Goal: Task Accomplishment & Management: Manage account settings

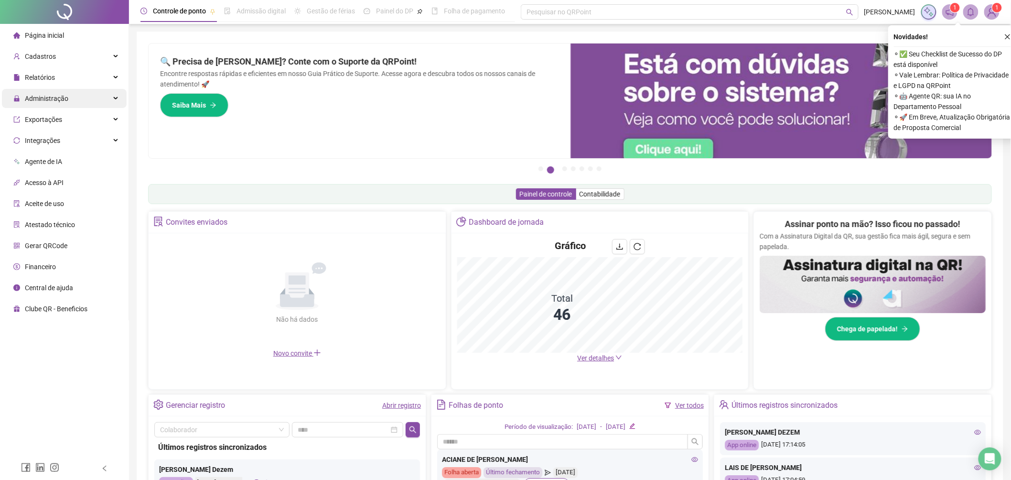
click at [79, 99] on div "Administração" at bounding box center [64, 98] width 125 height 19
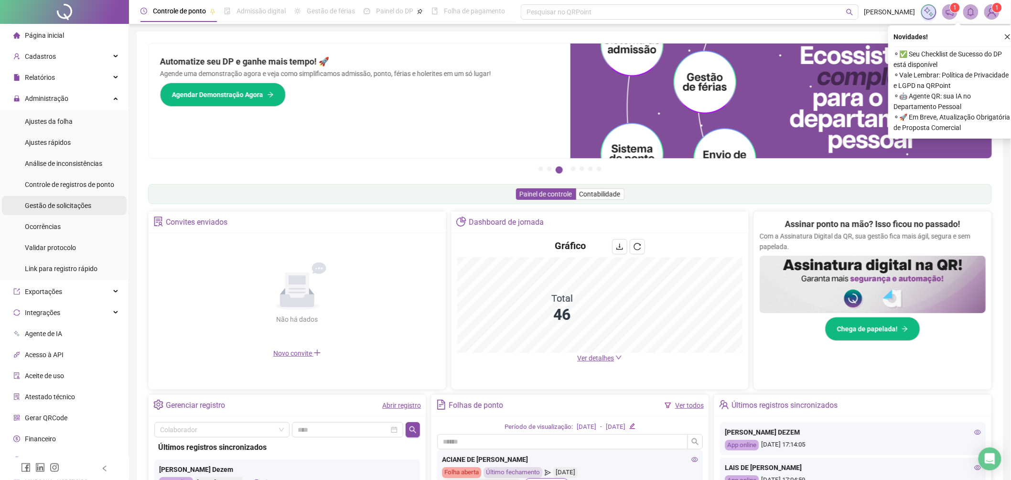
click at [78, 196] on div "Gestão de solicitações" at bounding box center [58, 205] width 66 height 19
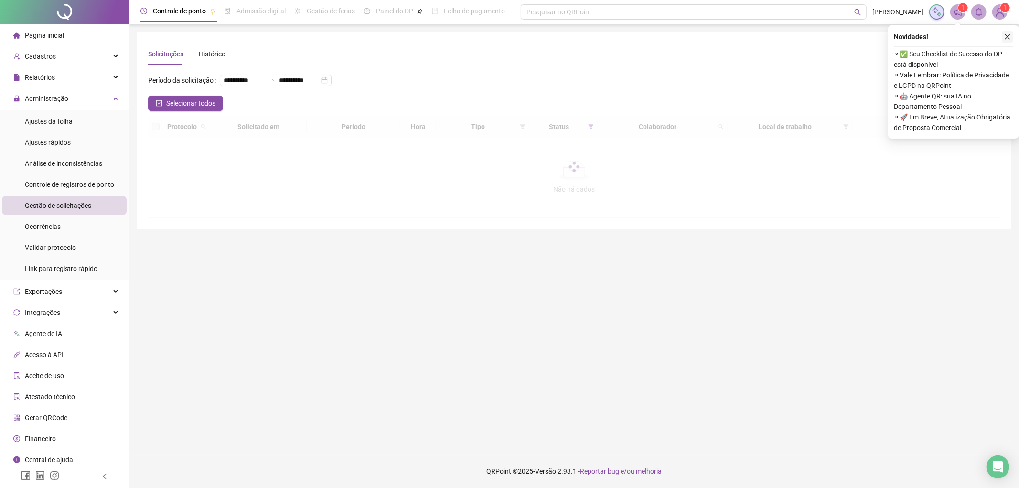
click at [1008, 36] on icon "close" at bounding box center [1007, 36] width 5 height 5
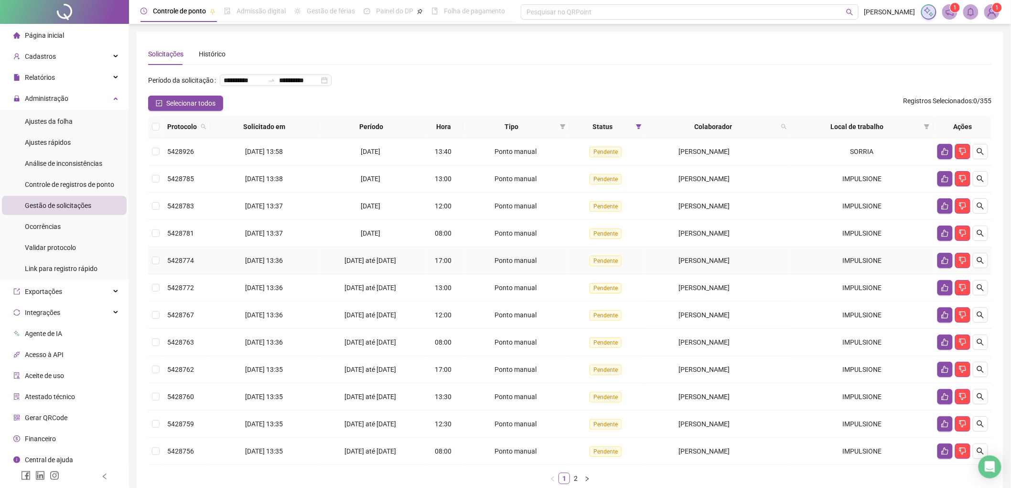
scroll to position [56, 0]
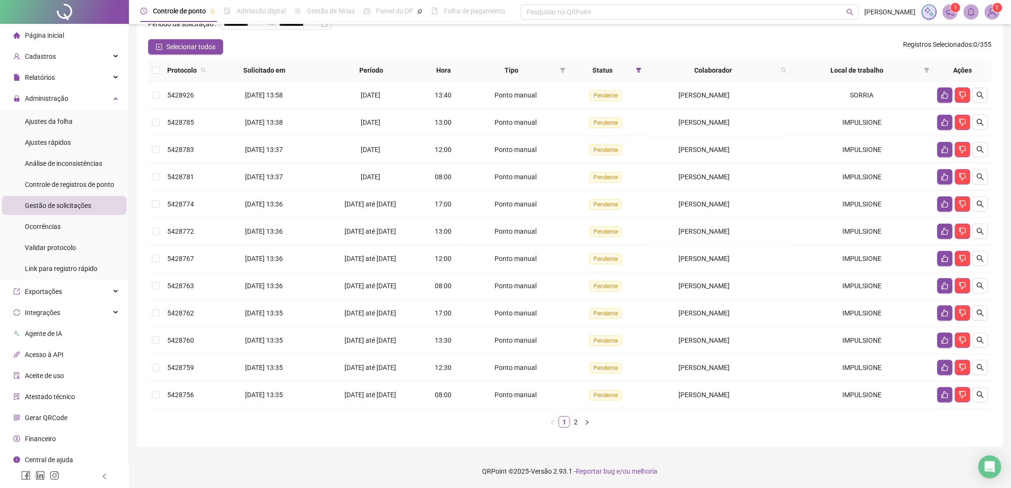
click at [579, 423] on link "2" at bounding box center [576, 422] width 11 height 11
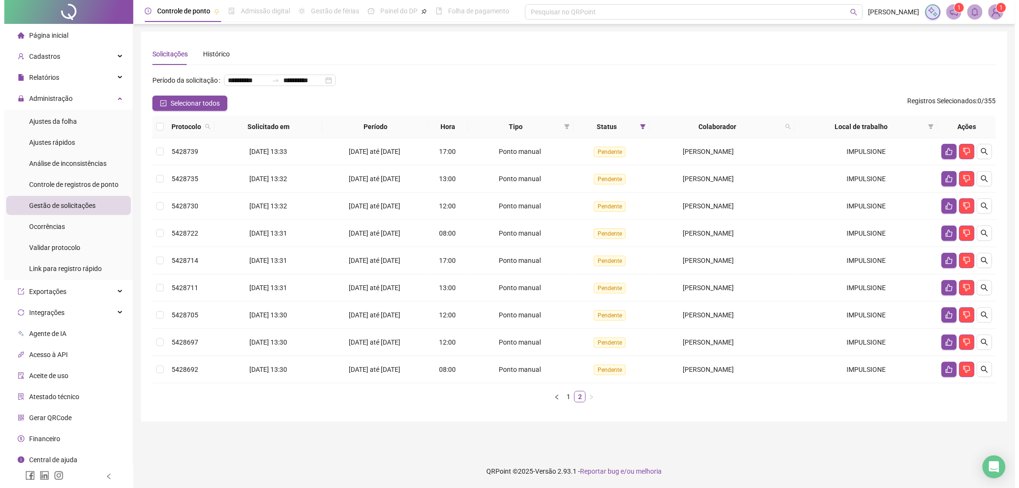
scroll to position [0, 0]
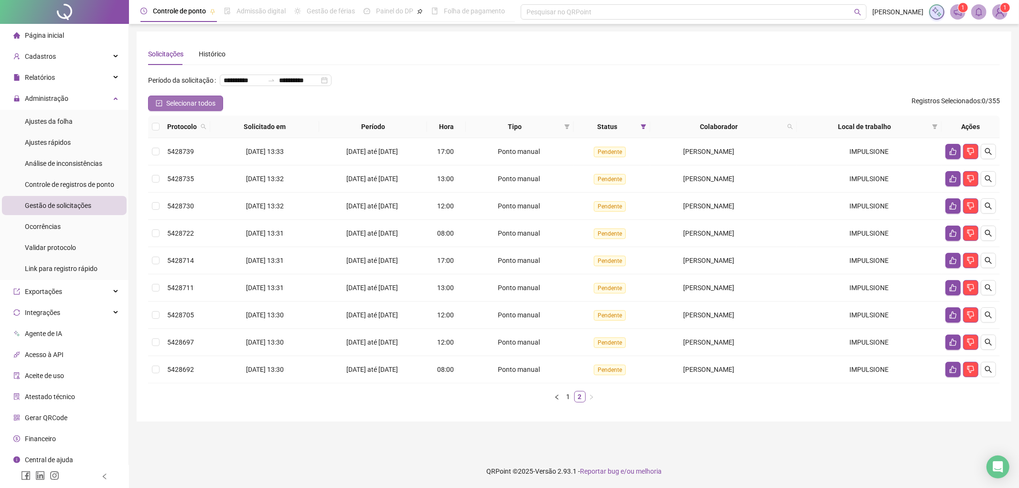
click at [181, 98] on span "Selecionar todos" at bounding box center [190, 103] width 49 height 11
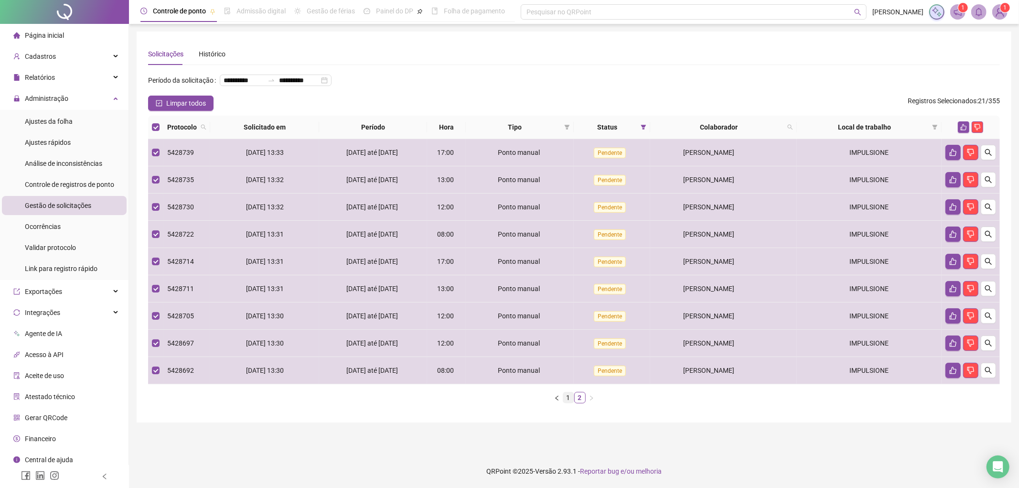
click at [572, 398] on link "1" at bounding box center [568, 397] width 11 height 11
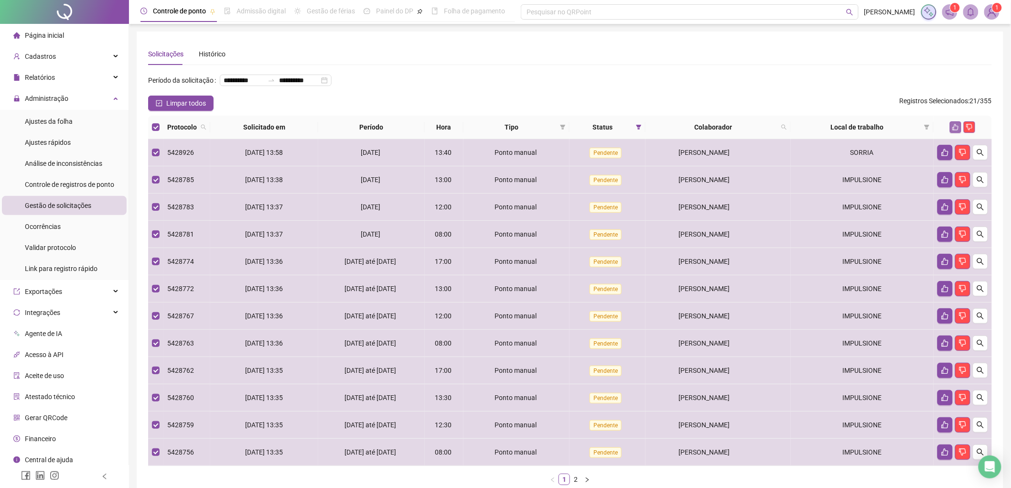
click at [958, 124] on icon "like" at bounding box center [955, 127] width 7 height 7
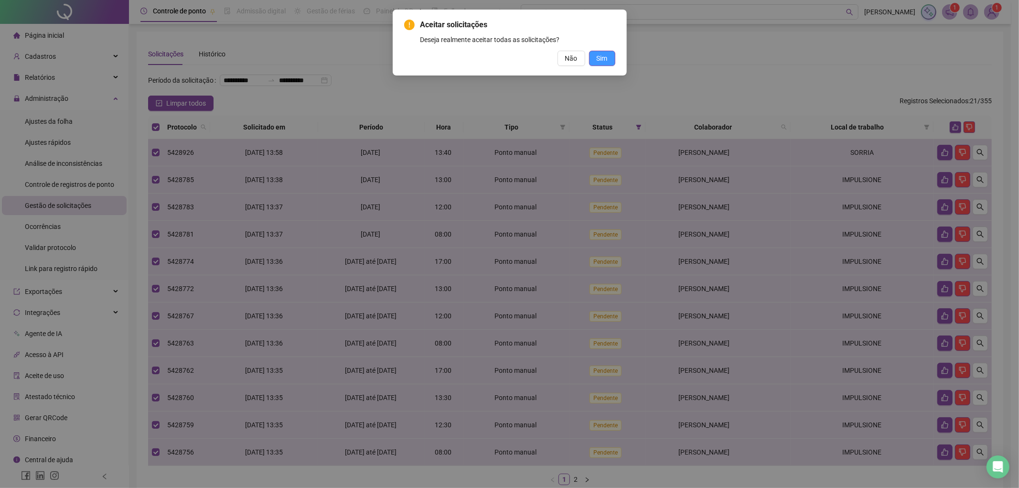
click at [607, 62] on span "Sim" at bounding box center [602, 58] width 11 height 11
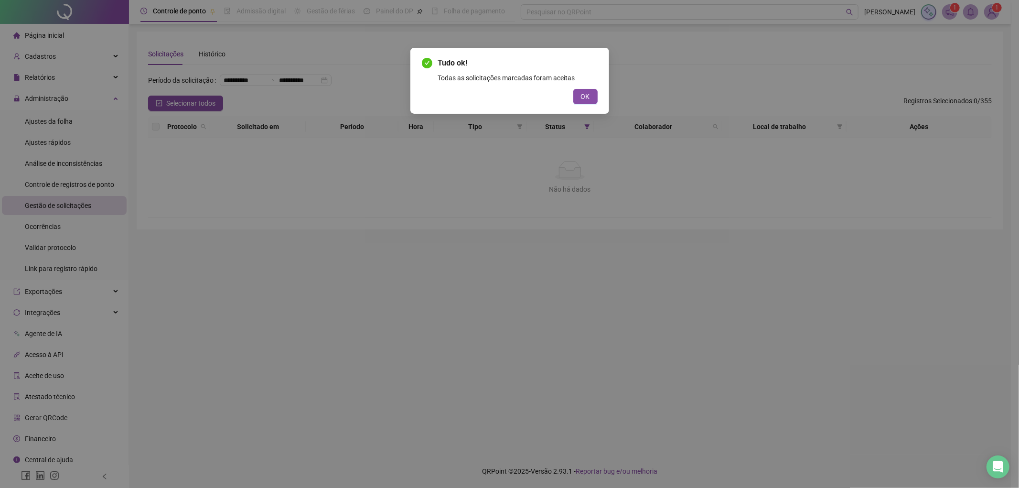
click at [584, 96] on span "OK" at bounding box center [585, 96] width 9 height 11
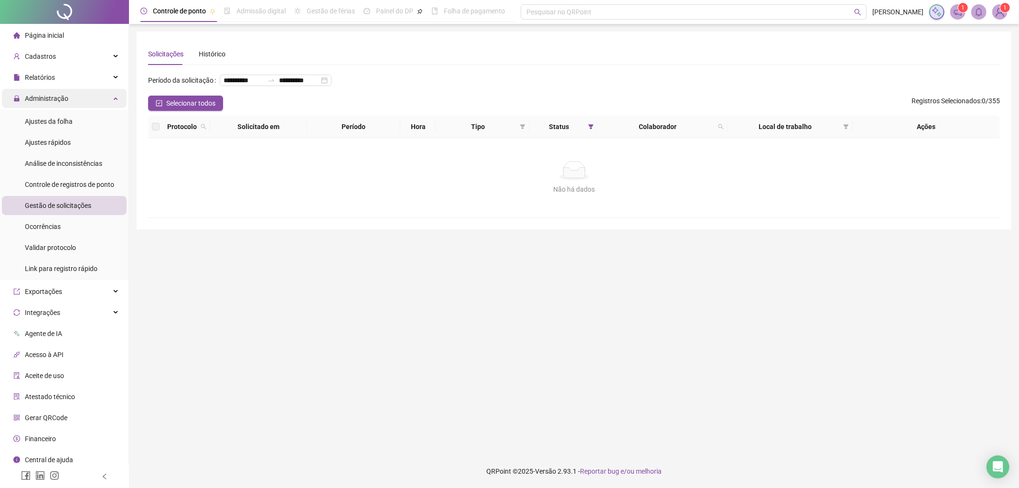
click at [89, 106] on div "Administração" at bounding box center [64, 98] width 125 height 19
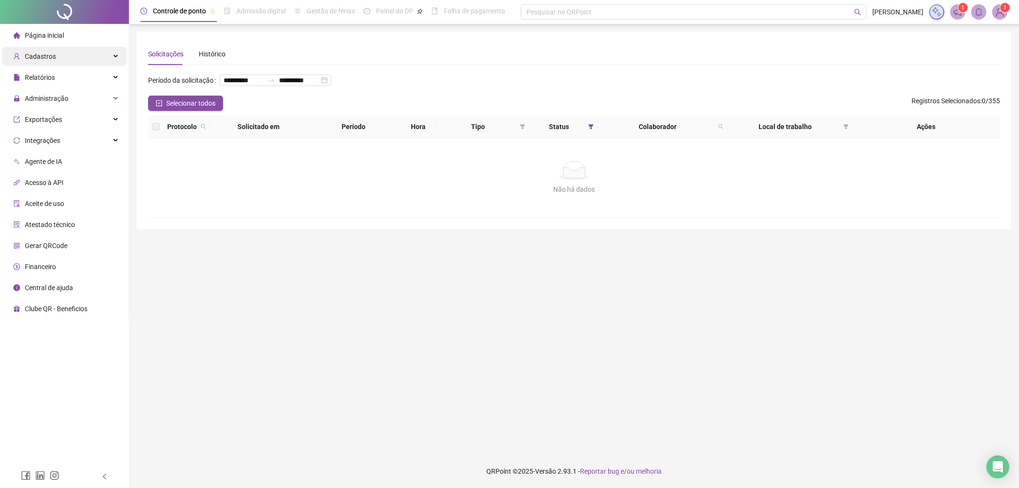
click at [77, 55] on div "Cadastros" at bounding box center [64, 56] width 125 height 19
